Goal: Entertainment & Leisure: Consume media (video, audio)

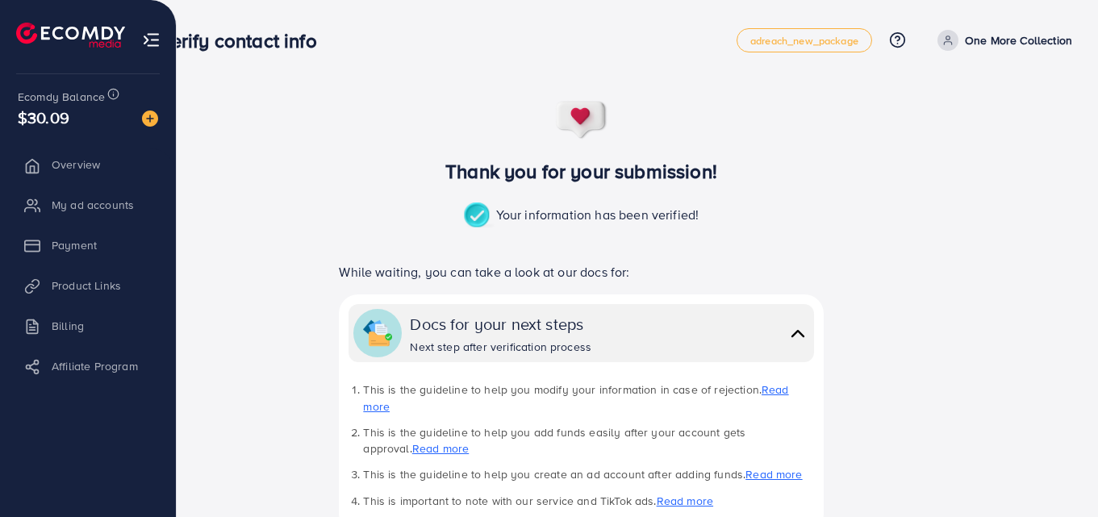
click at [80, 288] on li "Product Links" at bounding box center [88, 285] width 176 height 32
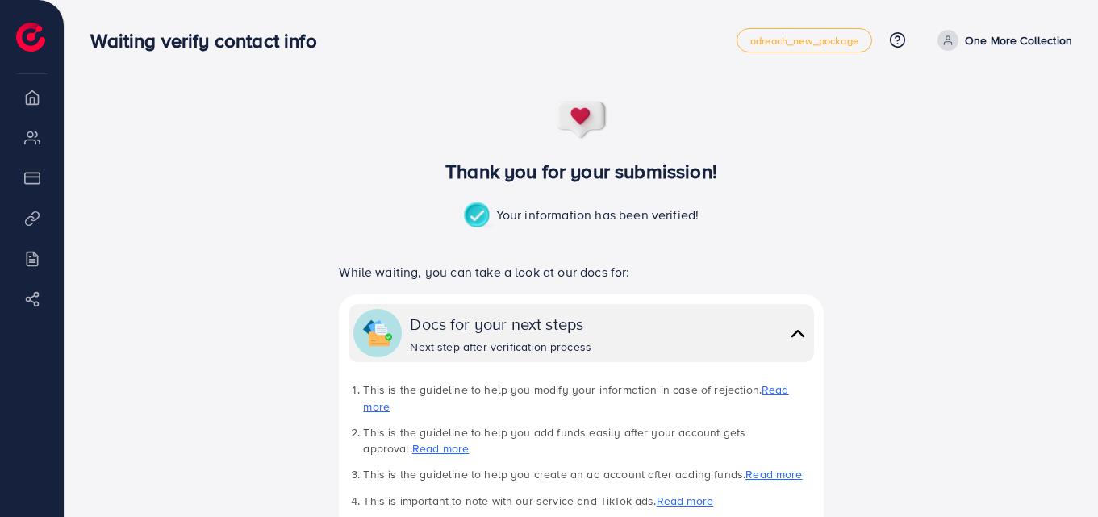
click at [301, 102] on div "Thank you for your submission! Your information has been verified! While waitin…" at bounding box center [581, 410] width 982 height 620
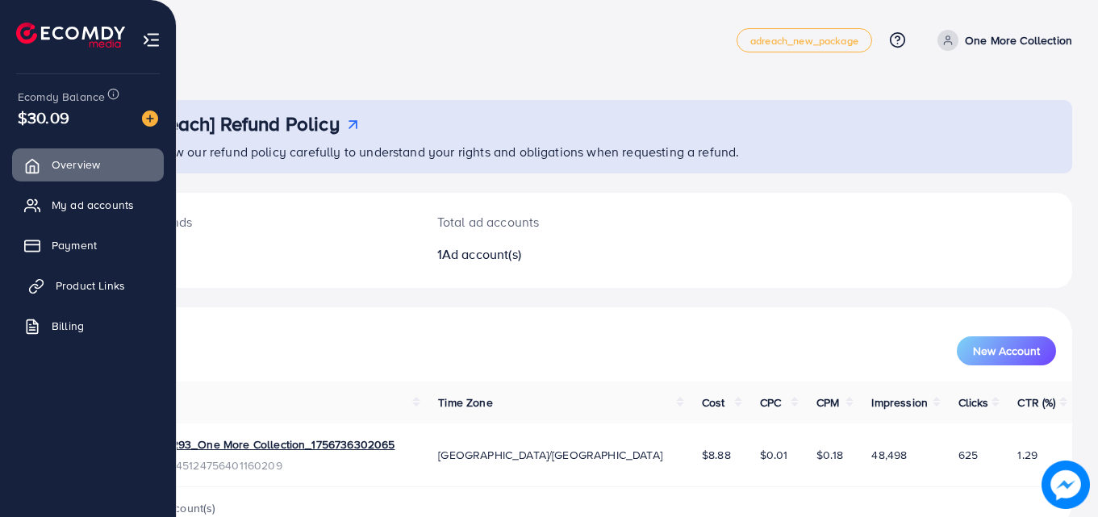
click at [46, 281] on link "Product Links" at bounding box center [88, 285] width 152 height 32
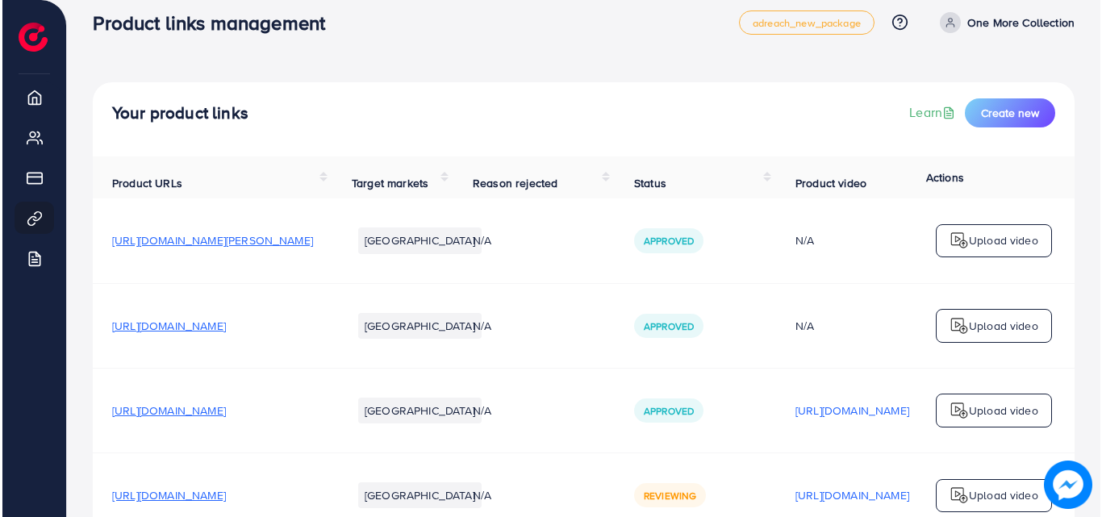
scroll to position [115, 0]
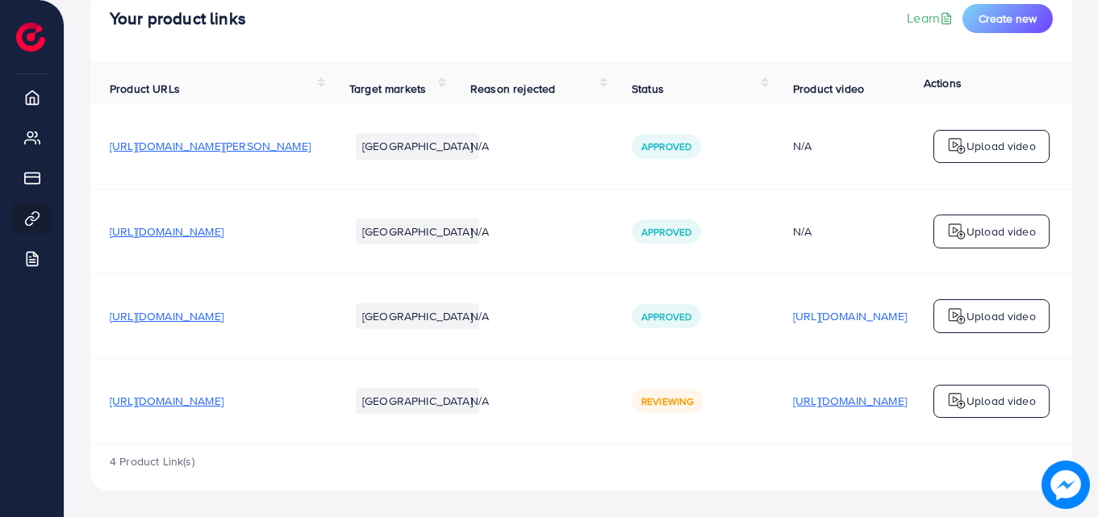
click at [858, 407] on p "[URL][DOMAIN_NAME]" at bounding box center [850, 400] width 114 height 19
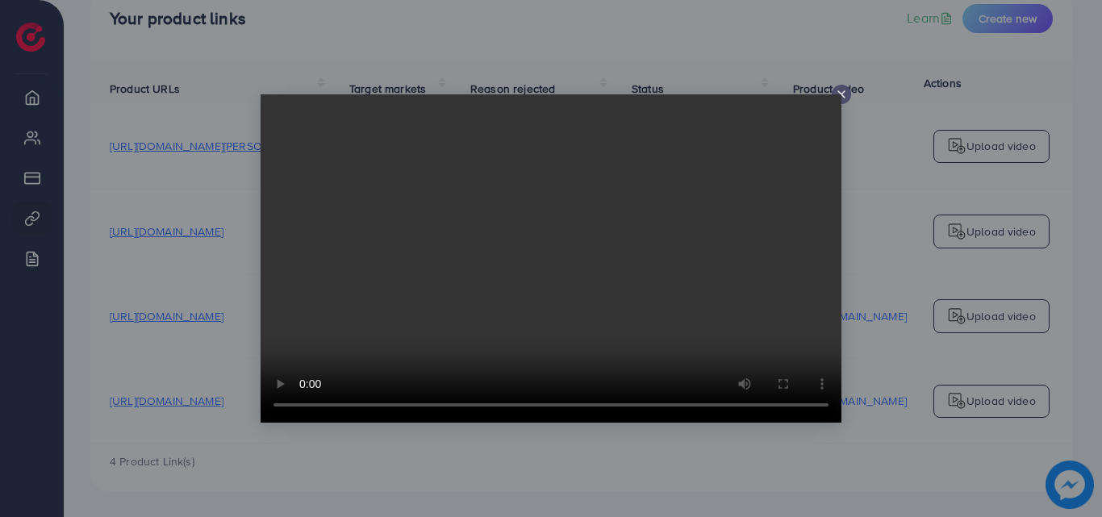
click at [840, 83] on div at bounding box center [551, 258] width 1102 height 517
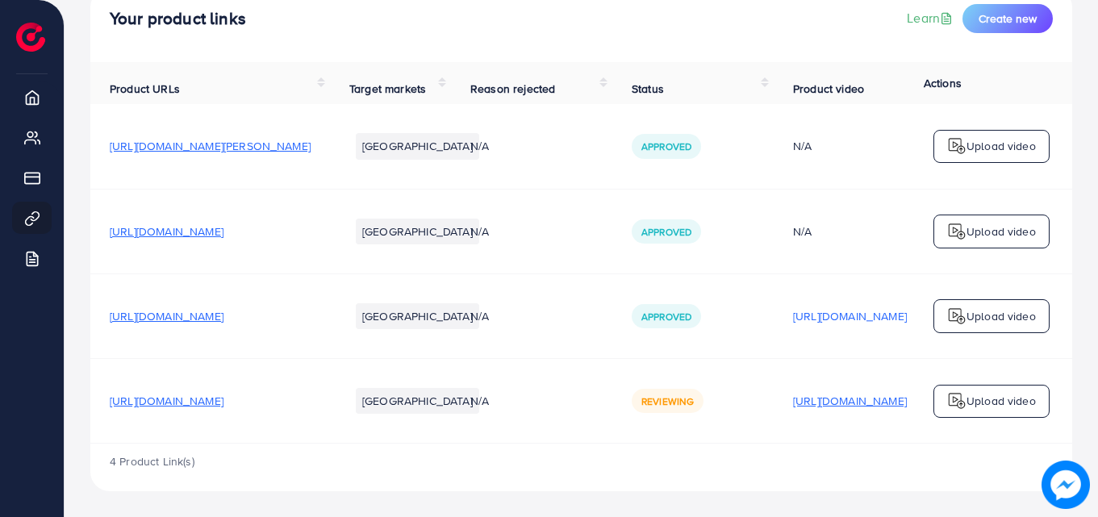
click at [886, 407] on p "[URL][DOMAIN_NAME]" at bounding box center [850, 400] width 114 height 19
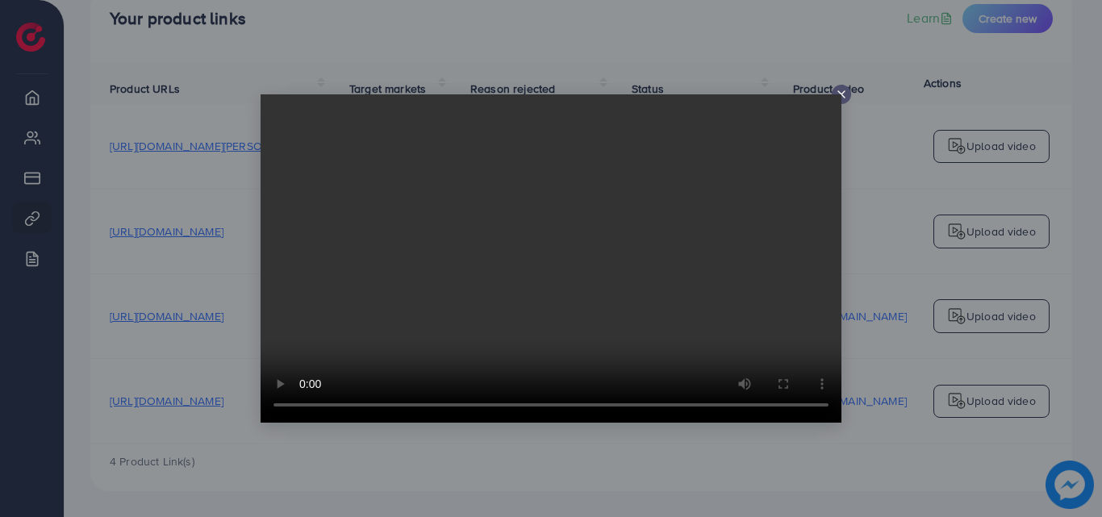
click at [561, 211] on video at bounding box center [551, 258] width 581 height 328
click at [845, 90] on icon at bounding box center [841, 94] width 13 height 13
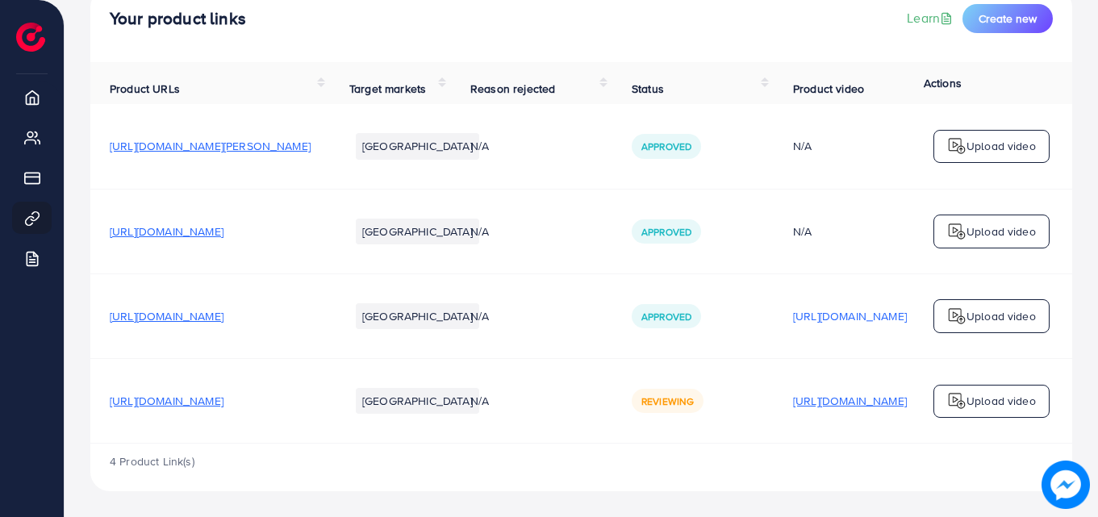
click at [865, 402] on p "[URL][DOMAIN_NAME]" at bounding box center [850, 400] width 114 height 19
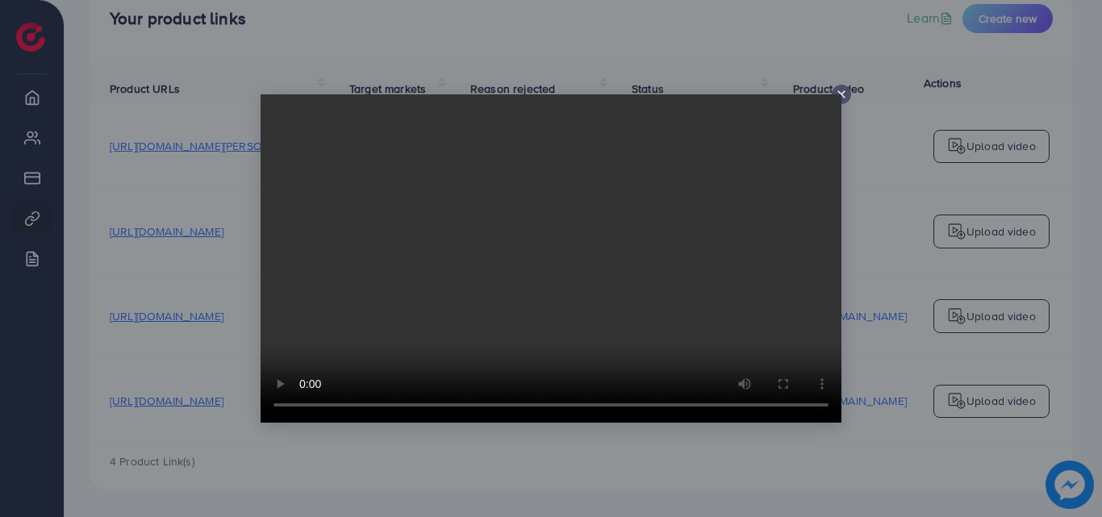
click at [550, 268] on video at bounding box center [551, 258] width 581 height 328
click at [840, 95] on video at bounding box center [551, 258] width 581 height 328
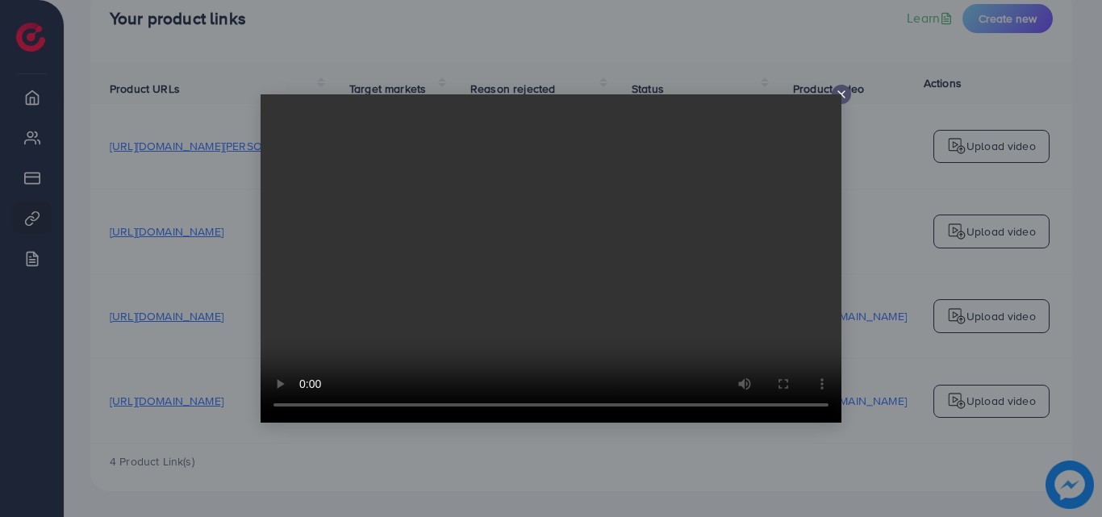
click at [840, 95] on video at bounding box center [551, 258] width 581 height 328
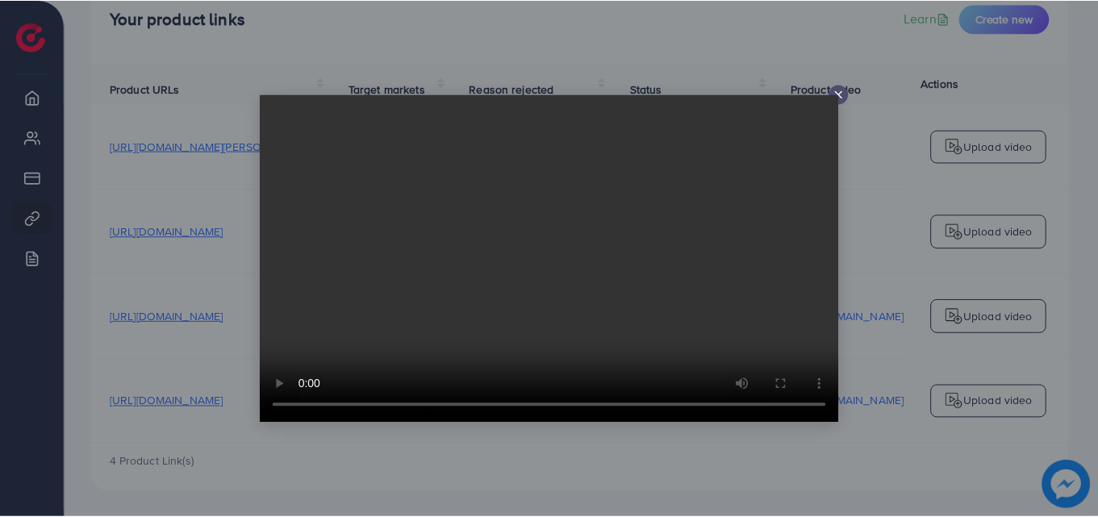
scroll to position [0, 0]
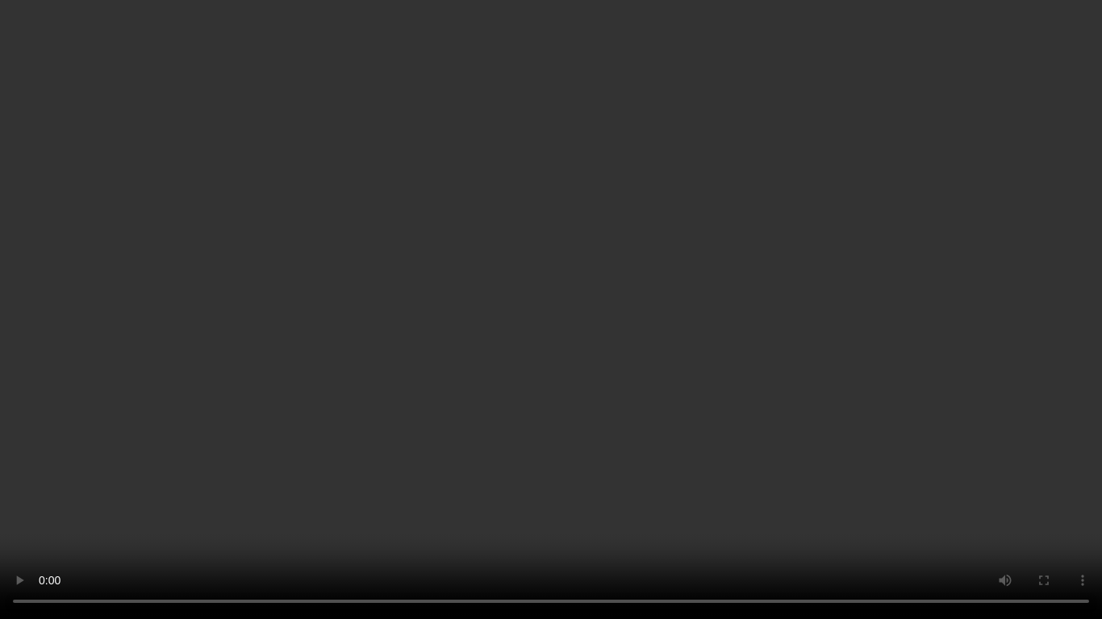
drag, startPoint x: 840, startPoint y: 95, endPoint x: 555, endPoint y: 345, distance: 378.9
click at [555, 345] on video at bounding box center [551, 309] width 1102 height 619
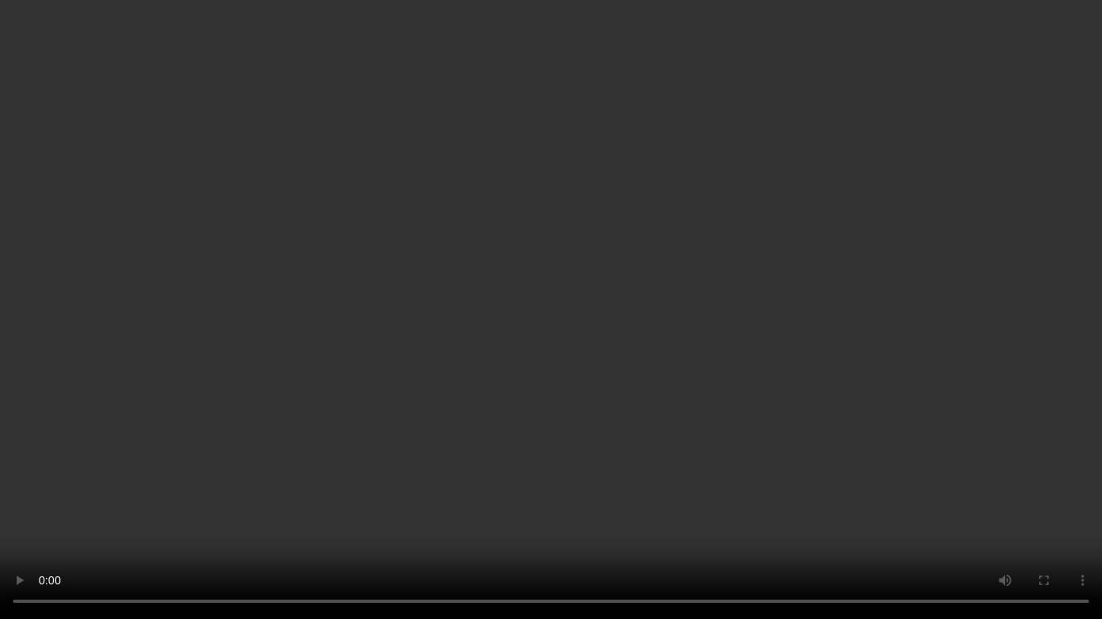
click at [555, 345] on video at bounding box center [551, 309] width 1102 height 619
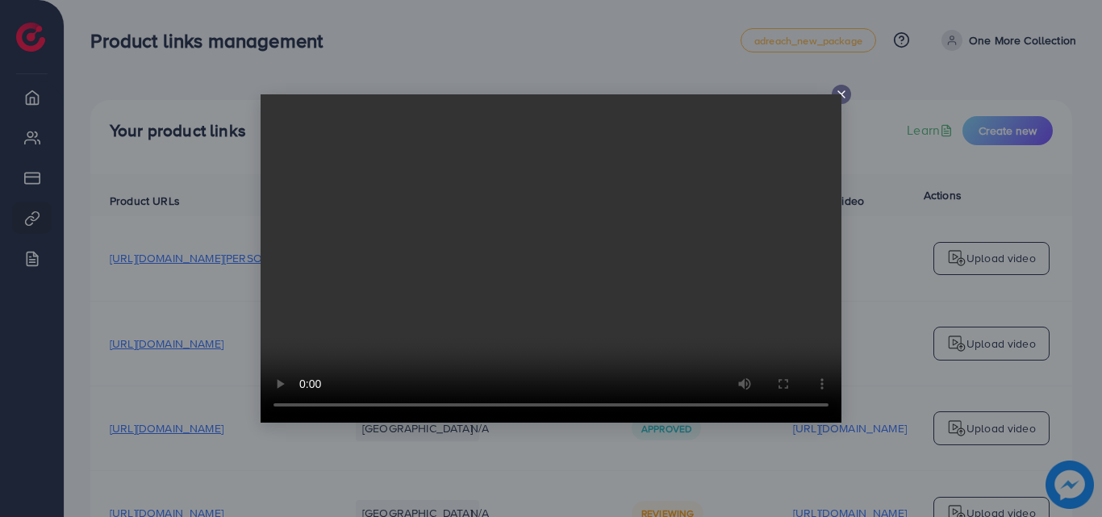
click at [844, 92] on line at bounding box center [841, 94] width 6 height 6
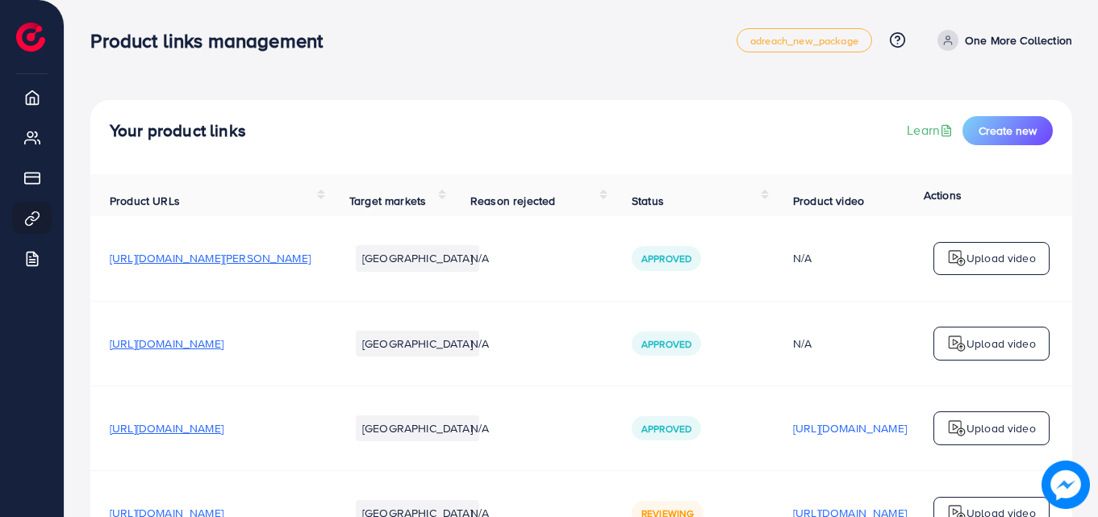
scroll to position [121, 0]
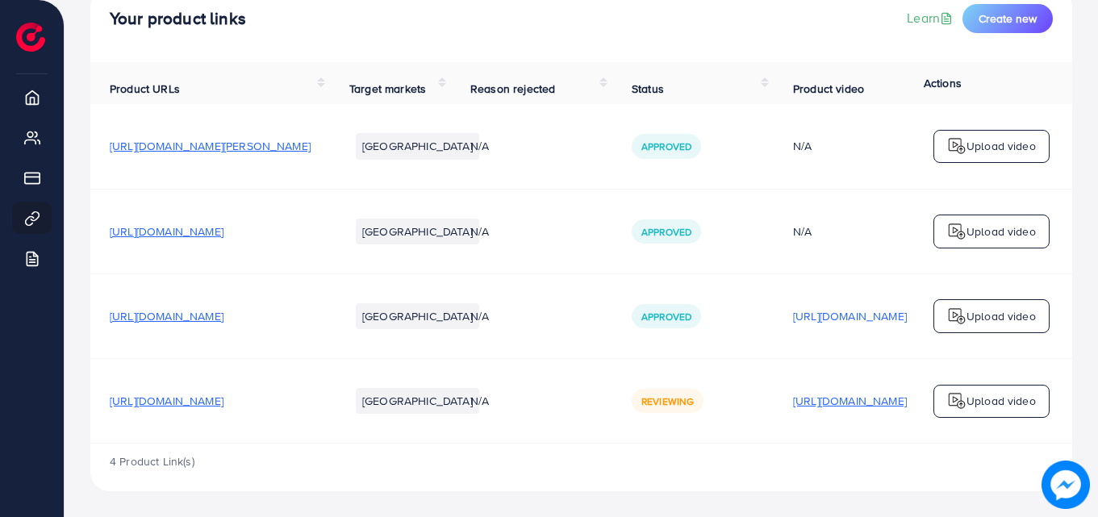
click at [862, 396] on p "[URL][DOMAIN_NAME]" at bounding box center [850, 400] width 114 height 19
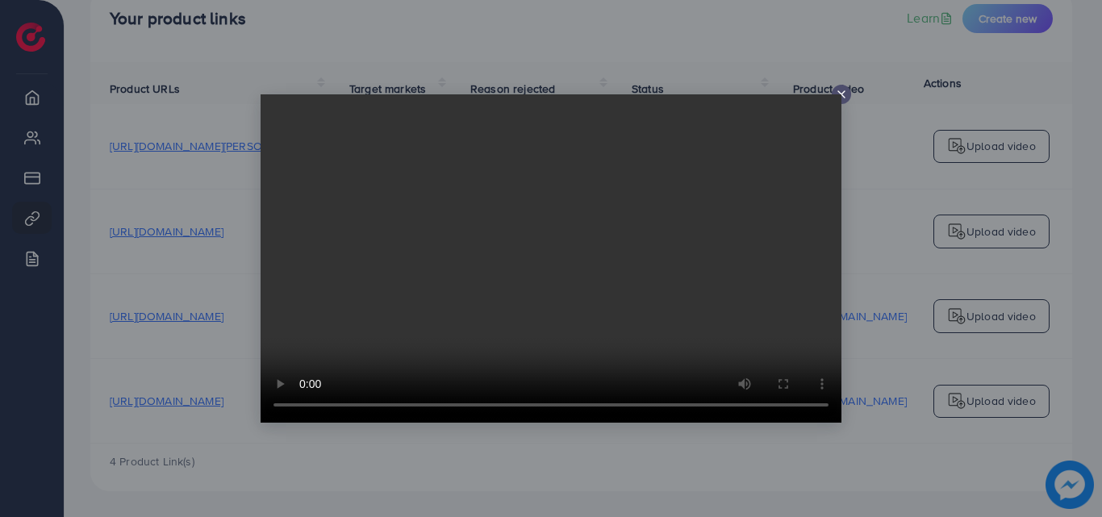
click at [621, 307] on video at bounding box center [551, 258] width 581 height 328
click at [582, 231] on video at bounding box center [551, 258] width 581 height 328
click at [840, 91] on icon at bounding box center [841, 94] width 13 height 13
